Goal: Information Seeking & Learning: Learn about a topic

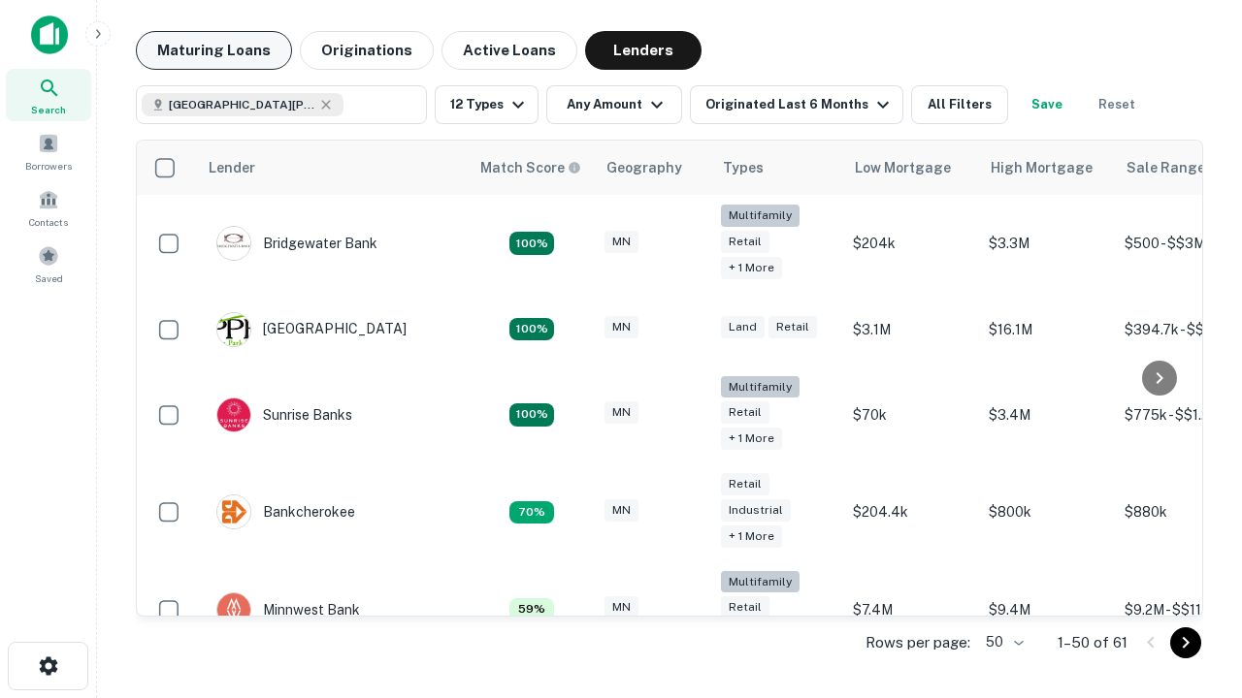
click at [213, 50] on button "Maturing Loans" at bounding box center [214, 50] width 156 height 39
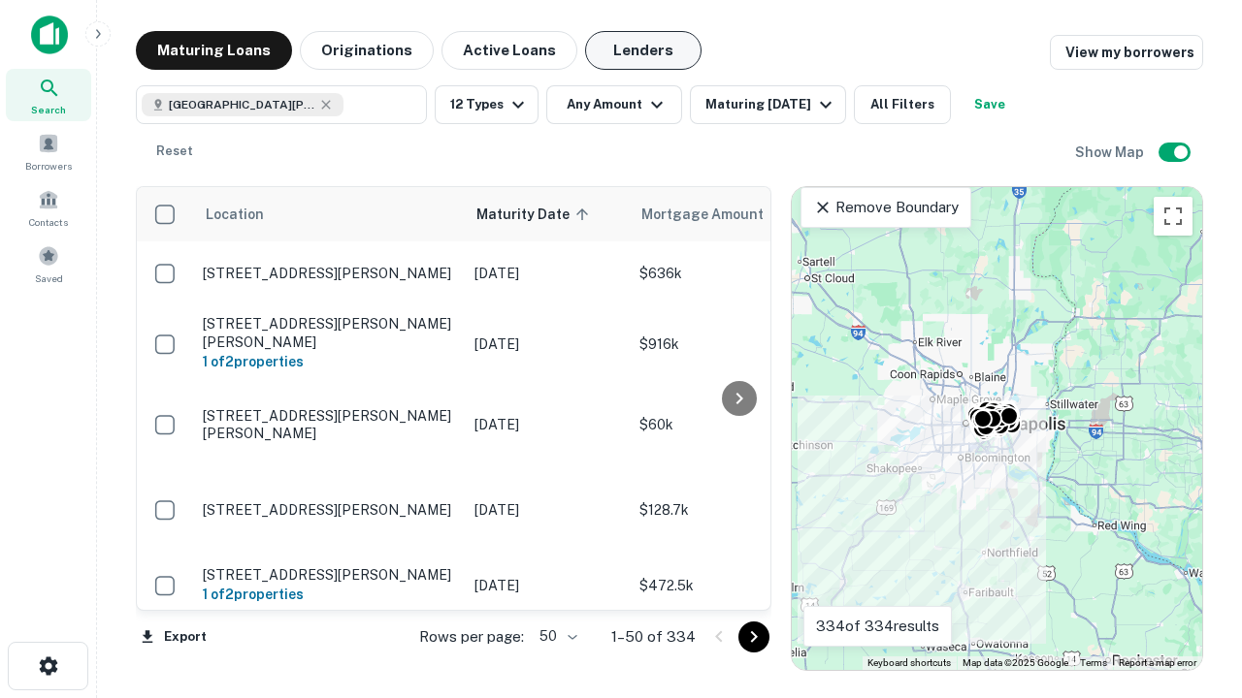
click at [643, 50] on button "Lenders" at bounding box center [643, 50] width 116 height 39
